Goal: Task Accomplishment & Management: Complete application form

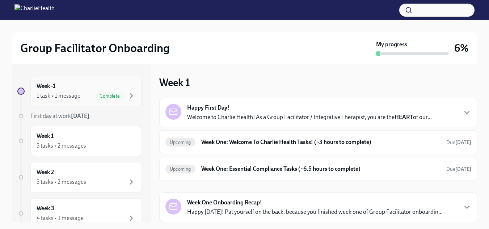
click at [75, 97] on div "1 task • 1 message" at bounding box center [59, 96] width 44 height 8
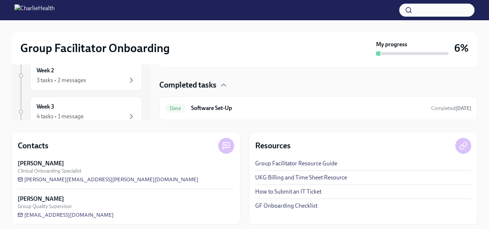
scroll to position [106, 0]
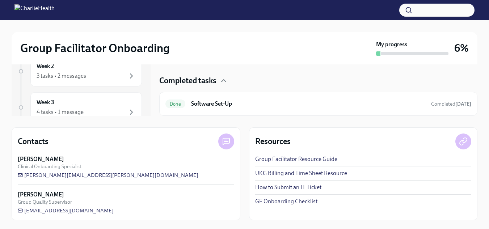
click at [141, 65] on div "Week -1 1 task • 1 message Complete First day at work Sep 8th Week 1 3 tasks • …" at bounding box center [81, 36] width 139 height 157
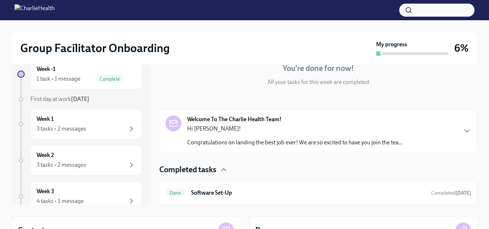
scroll to position [0, 0]
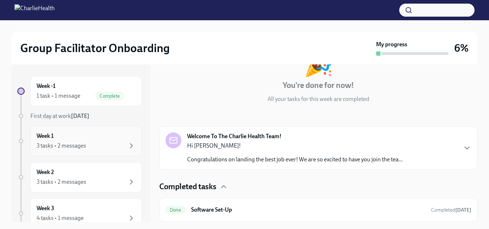
click at [66, 144] on div "3 tasks • 2 messages" at bounding box center [62, 146] width 50 height 8
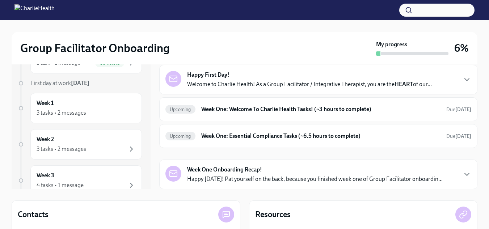
scroll to position [34, 0]
click at [386, 80] on p "Welcome to Charlie Health! As a Group Facilitator / Integrative Therapist, you …" at bounding box center [309, 84] width 245 height 8
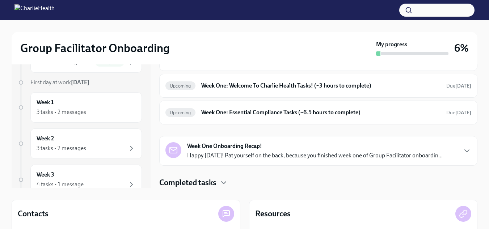
scroll to position [347, 0]
click at [383, 89] on h6 "Week One: Welcome To Charlie Health Tasks! (~3 hours to complete)" at bounding box center [320, 86] width 239 height 8
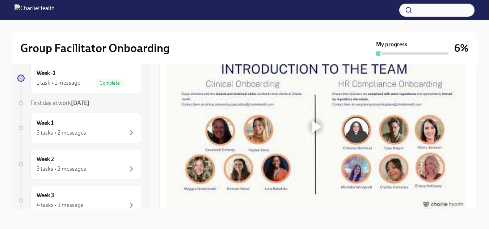
scroll to position [400, 0]
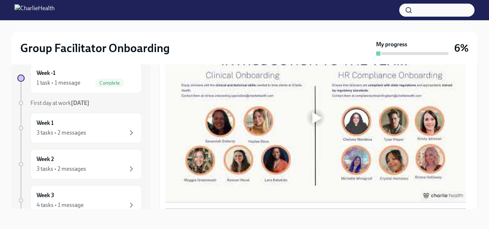
click at [316, 119] on div at bounding box center [316, 118] width 9 height 12
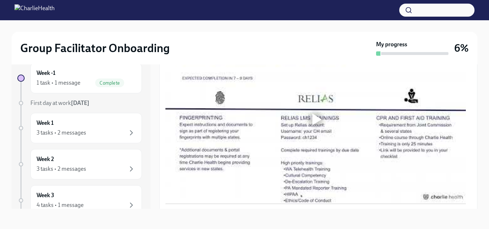
scroll to position [576, 0]
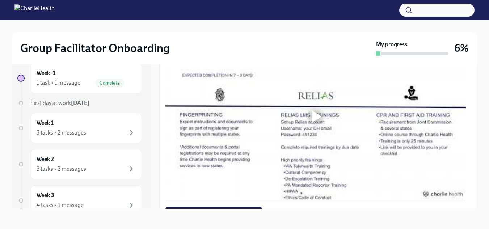
click at [317, 112] on div at bounding box center [316, 117] width 9 height 12
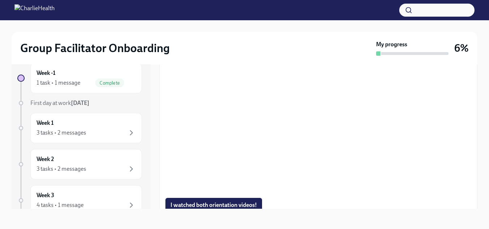
scroll to position [591, 0]
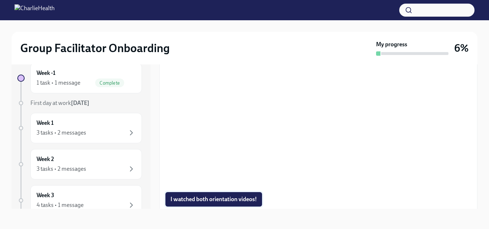
click at [240, 201] on button "I watched both orientation videos!" at bounding box center [213, 199] width 97 height 14
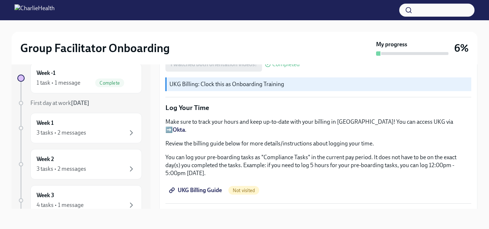
scroll to position [732, 0]
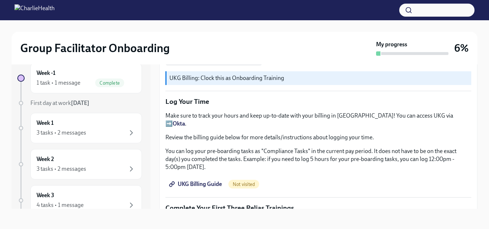
click at [192, 181] on span "UKG Billing Guide" at bounding box center [195, 184] width 51 height 7
